Goal: Book appointment/travel/reservation

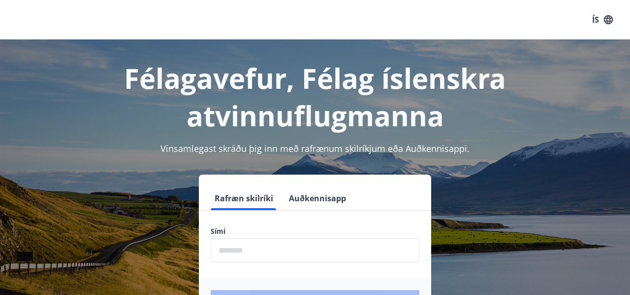
click at [276, 256] on input "phone" at bounding box center [315, 250] width 209 height 24
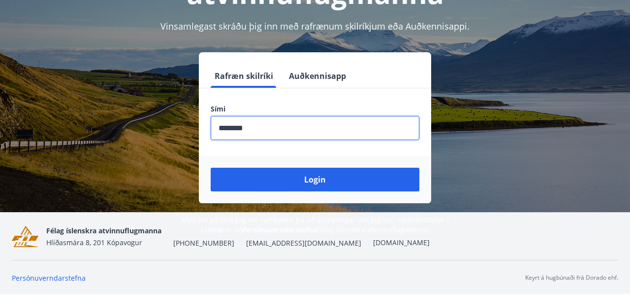
scroll to position [122, 0]
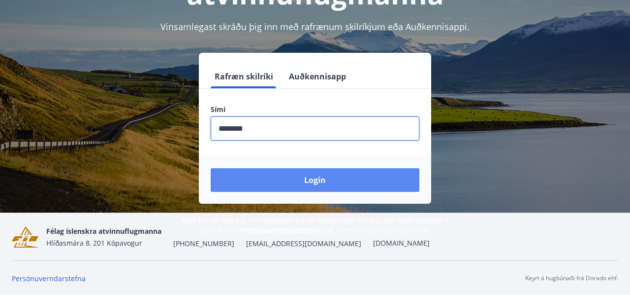
type input "********"
click at [323, 176] on button "Login" at bounding box center [315, 180] width 209 height 24
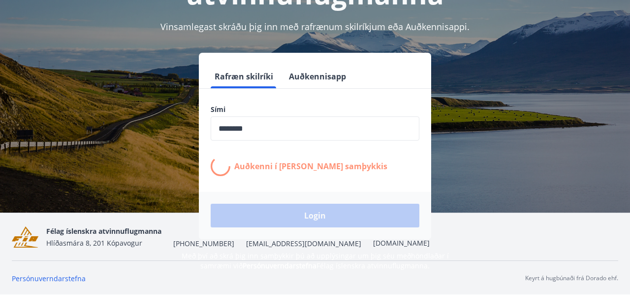
click at [323, 176] on form "Rafræn skilríki Auðkennisapp Sími ​ Auðkenni í síma bíður samþykkis Login" at bounding box center [315, 152] width 232 height 174
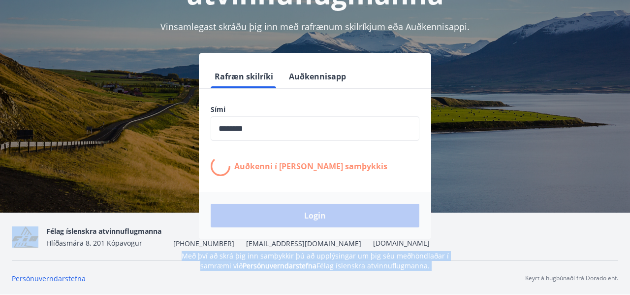
click at [323, 176] on form "Rafræn skilríki Auðkennisapp Sími ​ Auðkenni í síma bíður samþykkis Login" at bounding box center [315, 152] width 232 height 174
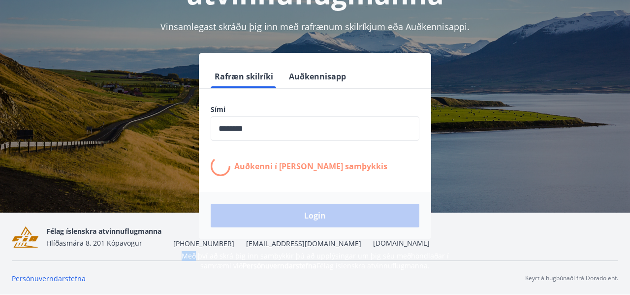
click at [323, 176] on form "Rafræn skilríki Auðkennisapp Sími ​ Auðkenni í síma bíður samþykkis Login" at bounding box center [315, 152] width 232 height 174
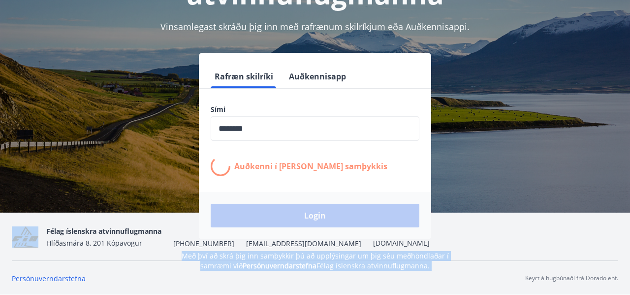
click at [323, 176] on form "Rafræn skilríki Auðkennisapp Sími ​ Auðkenni í síma bíður samþykkis Login" at bounding box center [315, 152] width 232 height 174
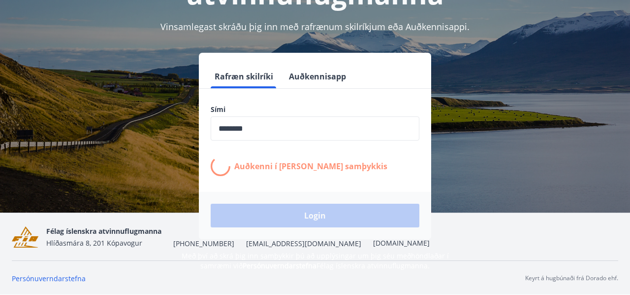
click at [323, 176] on form "Rafræn skilríki Auðkennisapp Sími ​ Auðkenni í síma bíður samþykkis Login" at bounding box center [315, 152] width 232 height 174
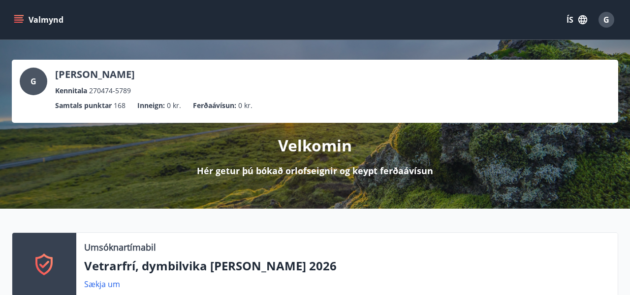
click at [20, 21] on icon "menu" at bounding box center [19, 20] width 10 height 10
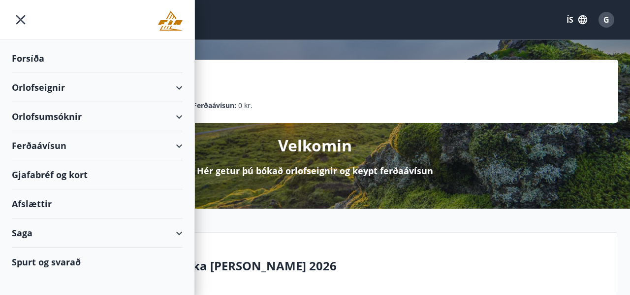
click at [70, 89] on div "Orlofseignir" at bounding box center [97, 87] width 171 height 29
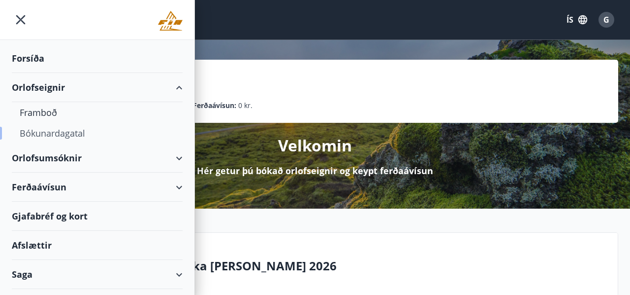
click at [56, 130] on div "Bókunardagatal" at bounding box center [97, 133] width 155 height 21
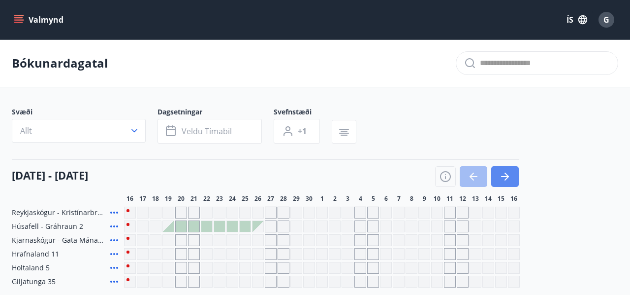
click at [504, 172] on icon "button" at bounding box center [505, 176] width 12 height 12
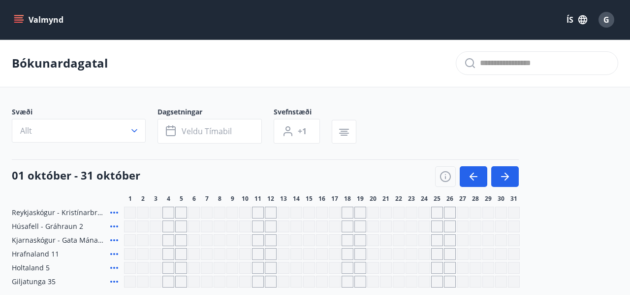
click at [19, 15] on icon "menu" at bounding box center [19, 20] width 10 height 10
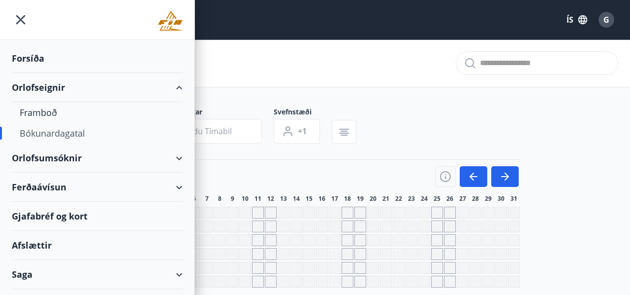
scroll to position [23, 0]
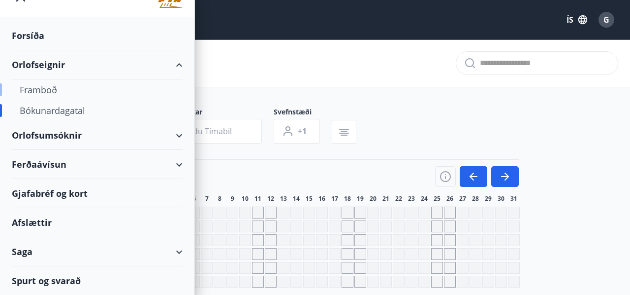
click at [66, 93] on div "Framboð" at bounding box center [97, 89] width 155 height 21
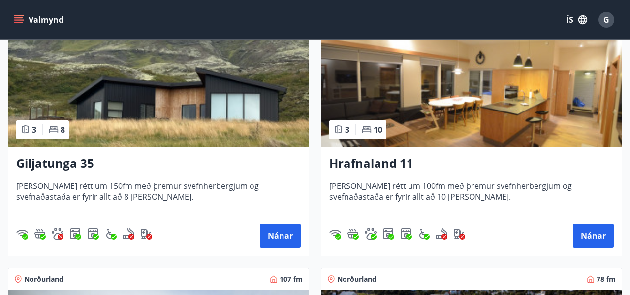
click at [200, 129] on img at bounding box center [158, 85] width 300 height 124
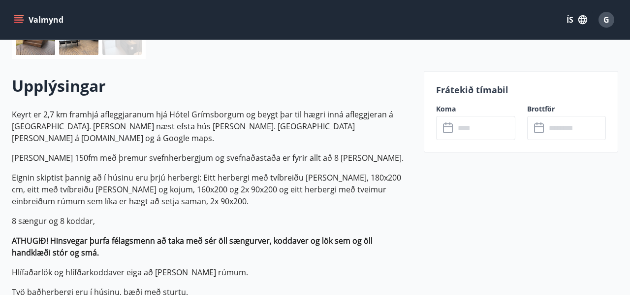
scroll to position [260, 0]
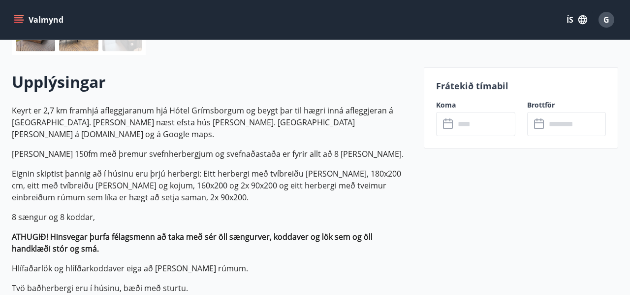
click at [486, 127] on input "text" at bounding box center [485, 124] width 60 height 24
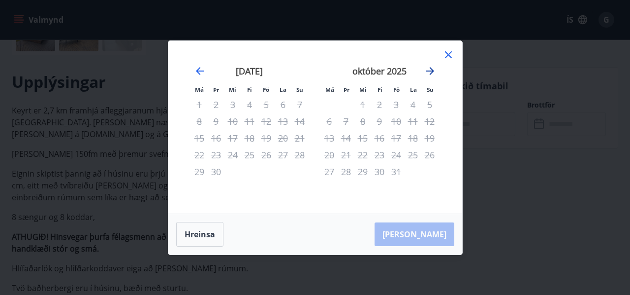
click at [427, 71] on icon "Move forward to switch to the next month." at bounding box center [431, 71] width 8 height 8
click at [451, 54] on icon at bounding box center [449, 55] width 12 height 12
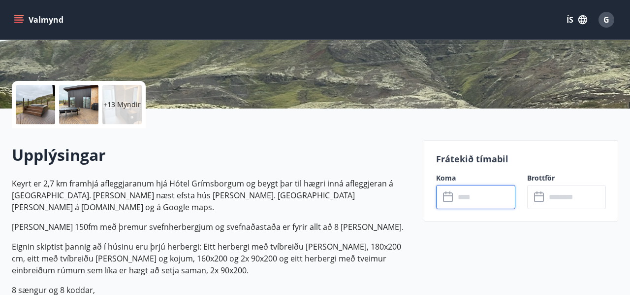
scroll to position [182, 0]
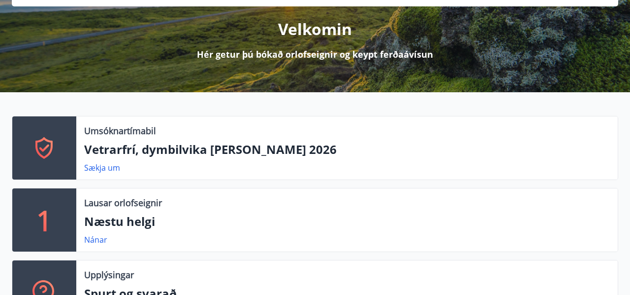
scroll to position [118, 0]
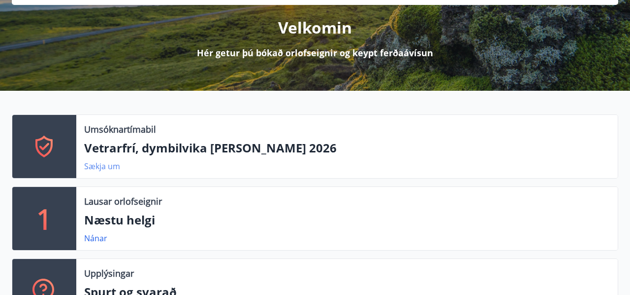
click at [100, 166] on link "Sækja um" at bounding box center [102, 166] width 36 height 11
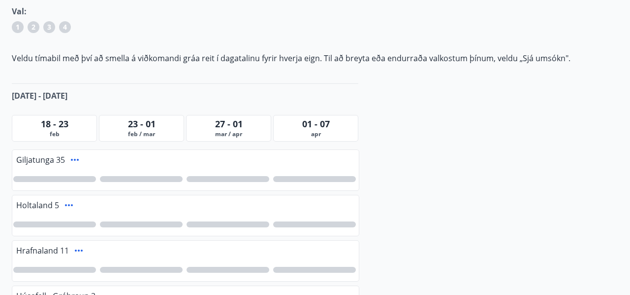
scroll to position [153, 0]
click at [319, 124] on span "01 - 07" at bounding box center [316, 123] width 28 height 12
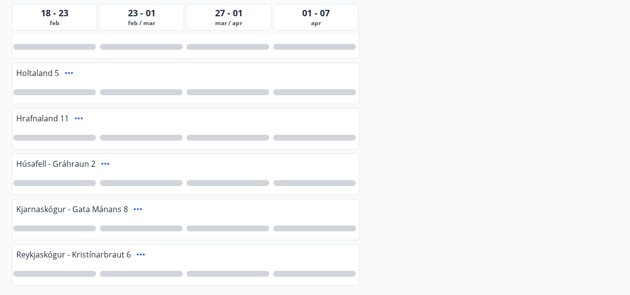
scroll to position [288, 0]
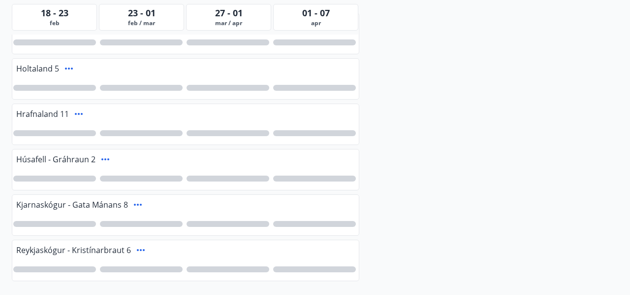
click at [313, 130] on div at bounding box center [314, 133] width 83 height 6
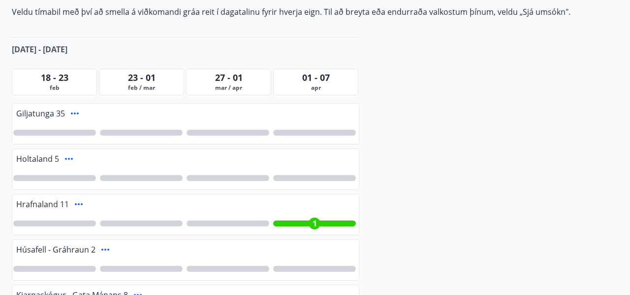
scroll to position [194, 0]
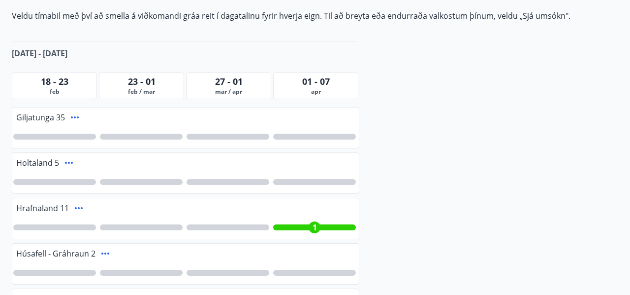
click at [305, 135] on div at bounding box center [314, 136] width 83 height 6
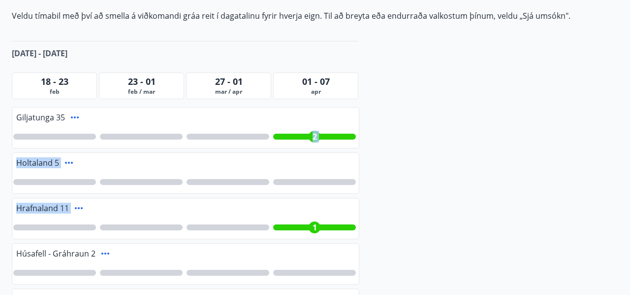
drag, startPoint x: 313, startPoint y: 139, endPoint x: 242, endPoint y: 226, distance: 112.3
click at [242, 226] on div "Giljatunga 35 2 Holtaland 5 Hrafnaland 11 1 Húsafell - Gráhraun 2 Kjarnaskógur …" at bounding box center [186, 243] width 348 height 272
click at [238, 226] on div at bounding box center [228, 227] width 83 height 6
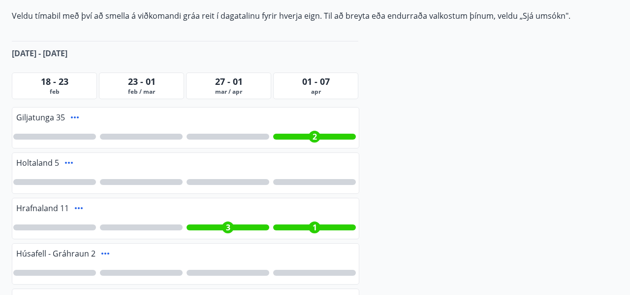
click at [238, 226] on div "3" at bounding box center [228, 227] width 83 height 6
click at [238, 226] on div at bounding box center [228, 227] width 83 height 6
click at [238, 226] on div "3" at bounding box center [228, 227] width 83 height 6
click at [318, 137] on div "2" at bounding box center [315, 137] width 12 height 12
click at [191, 120] on div "Giljatunga 35" at bounding box center [185, 116] width 347 height 18
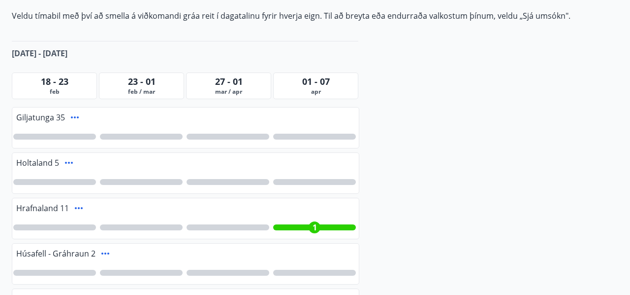
click at [191, 120] on div "Giljatunga 35" at bounding box center [185, 116] width 347 height 18
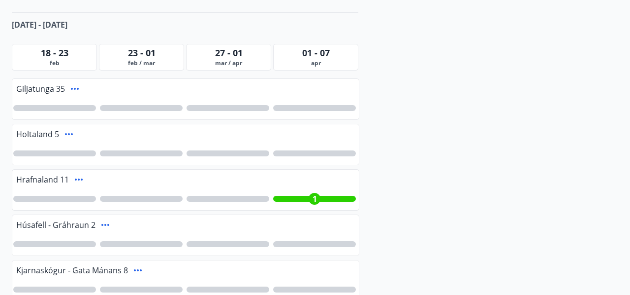
scroll to position [222, 0]
click at [319, 109] on div at bounding box center [314, 108] width 83 height 6
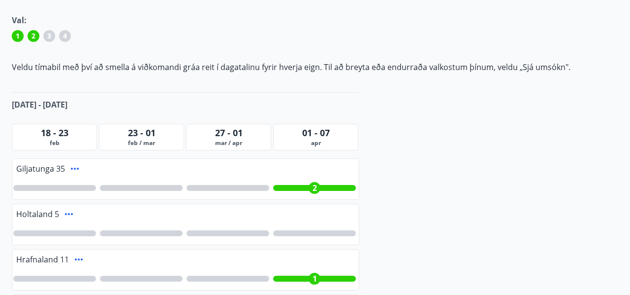
scroll to position [141, 0]
